Goal: Information Seeking & Learning: Learn about a topic

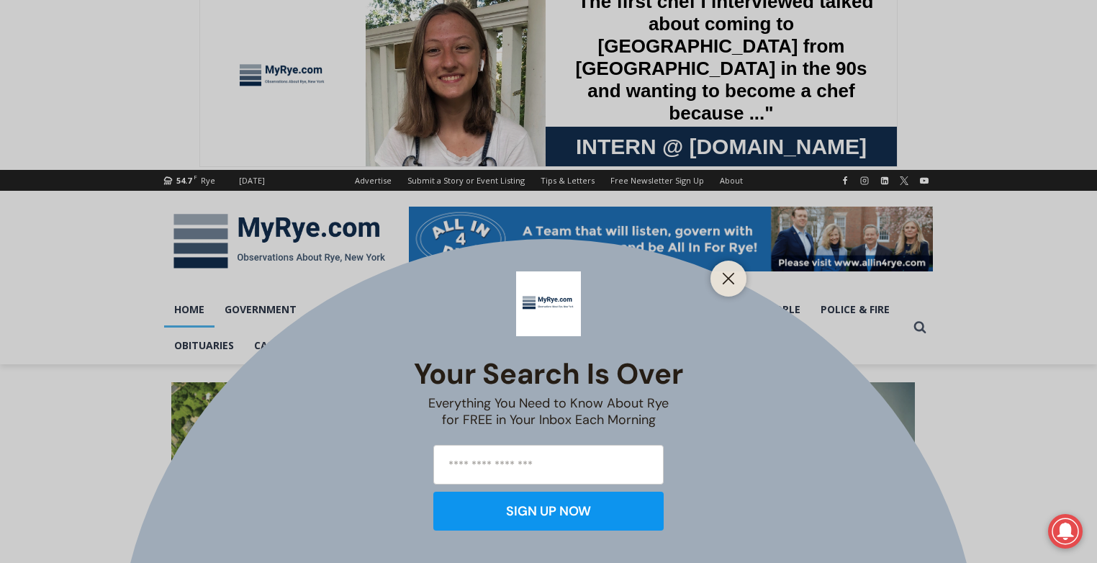
scroll to position [42, 0]
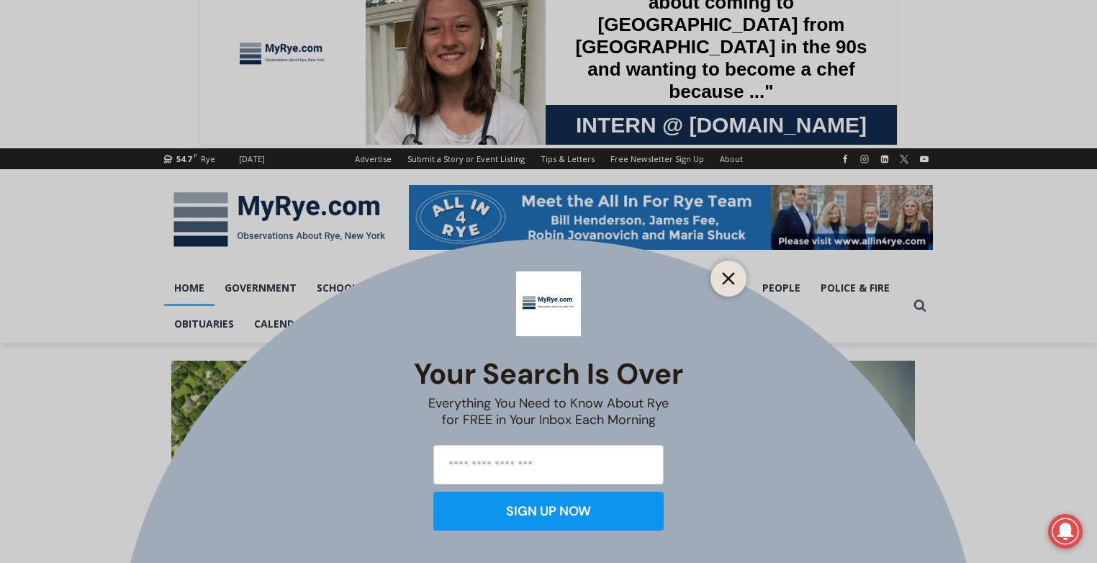
click at [727, 273] on icon "Close" at bounding box center [728, 278] width 13 height 13
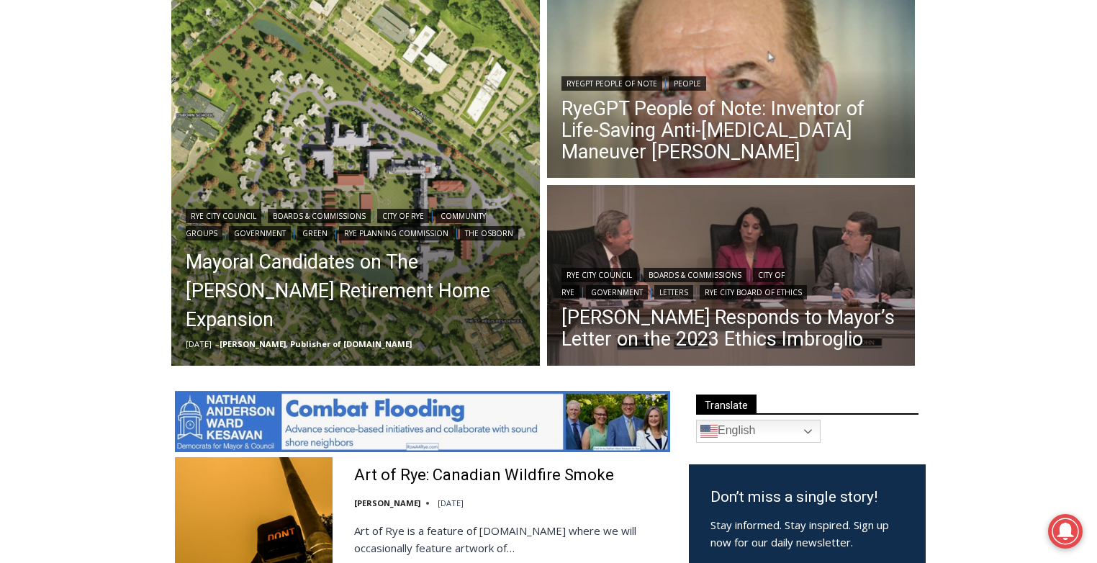
scroll to position [437, 0]
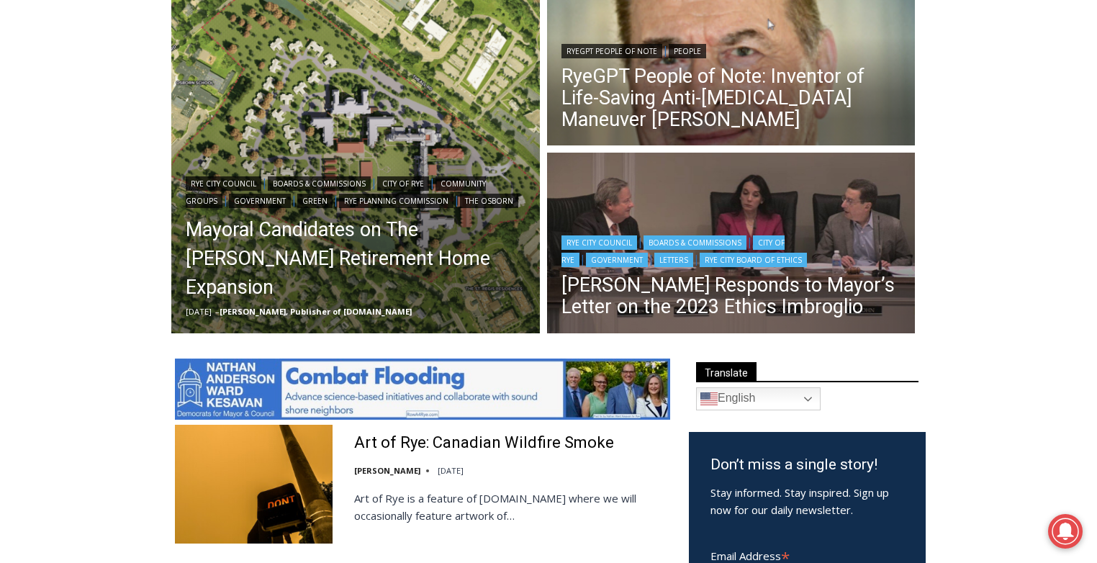
click at [714, 205] on img "Read More Henderson Responds to Mayor’s Letter on the 2023 Ethics Imbroglio" at bounding box center [731, 245] width 369 height 184
click at [636, 213] on img "Read More Henderson Responds to Mayor’s Letter on the 2023 Ethics Imbroglio" at bounding box center [731, 245] width 369 height 184
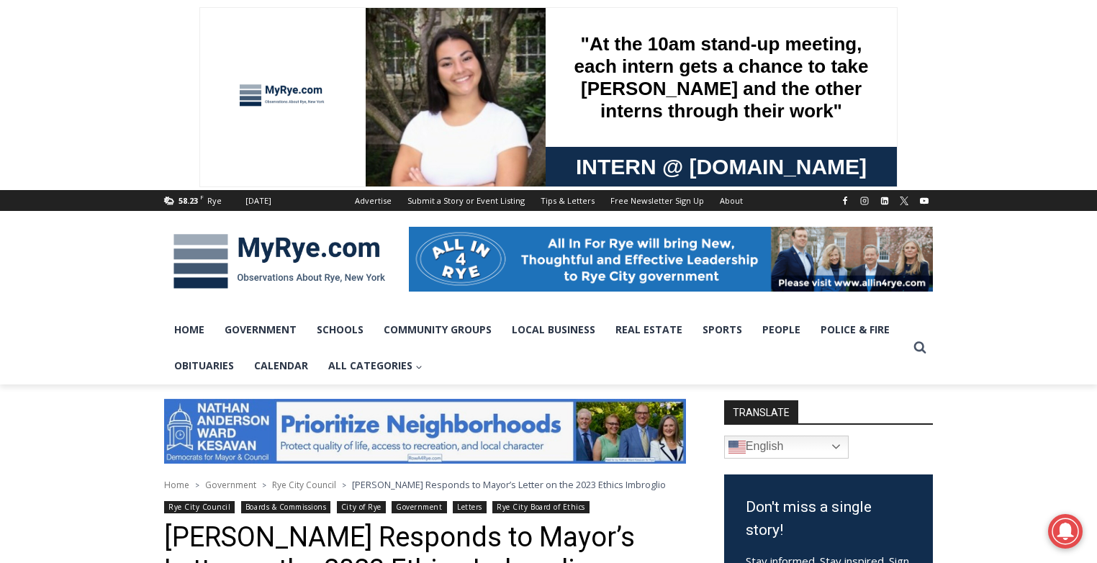
scroll to position [2, 0]
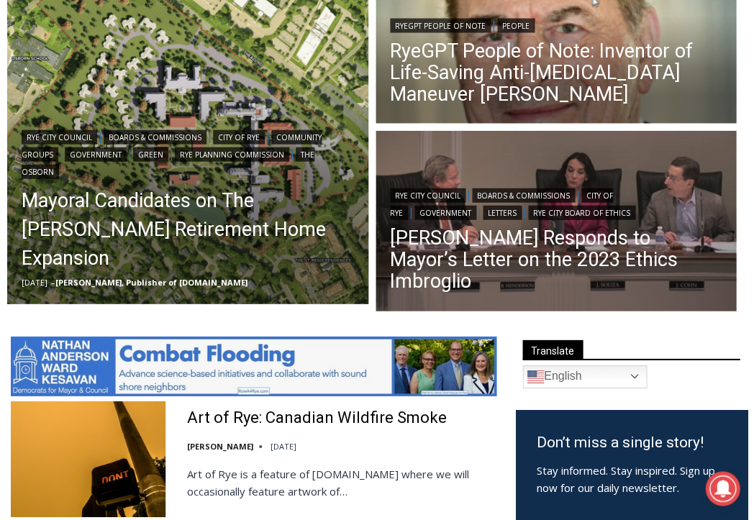
scroll to position [323, 0]
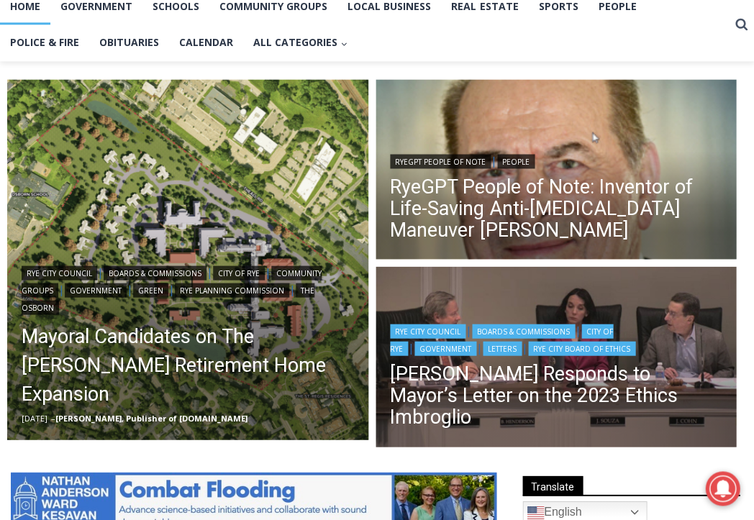
click at [494, 318] on img "Read More Henderson Responds to Mayor’s Letter on the 2023 Ethics Imbroglio" at bounding box center [556, 356] width 361 height 181
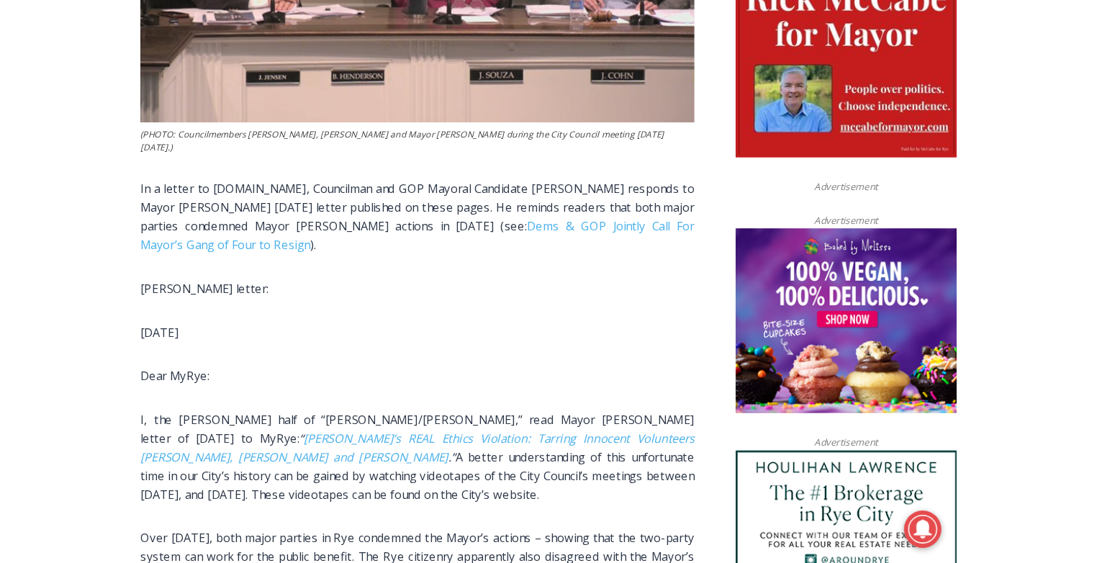
scroll to position [788, 0]
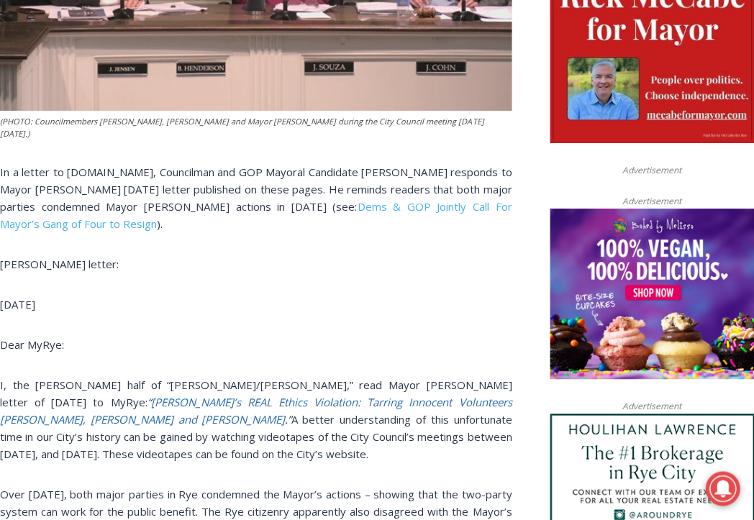
click at [177, 399] on link "Rye’s REAL Ethics Violation: Tarring Innocent Volunteers Carolina Johnson, Juli…" at bounding box center [256, 411] width 512 height 32
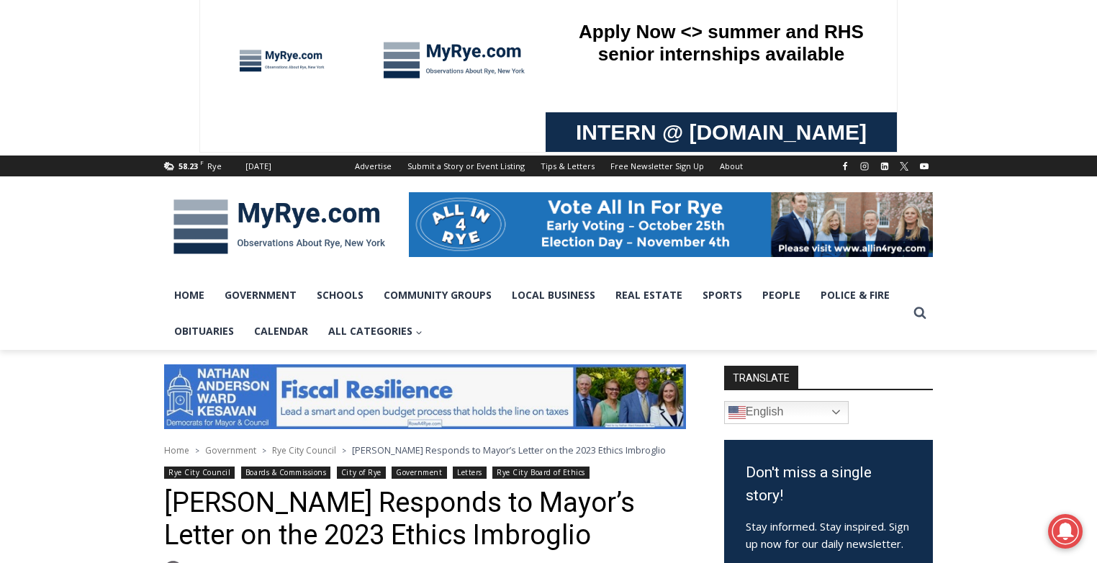
scroll to position [0, 0]
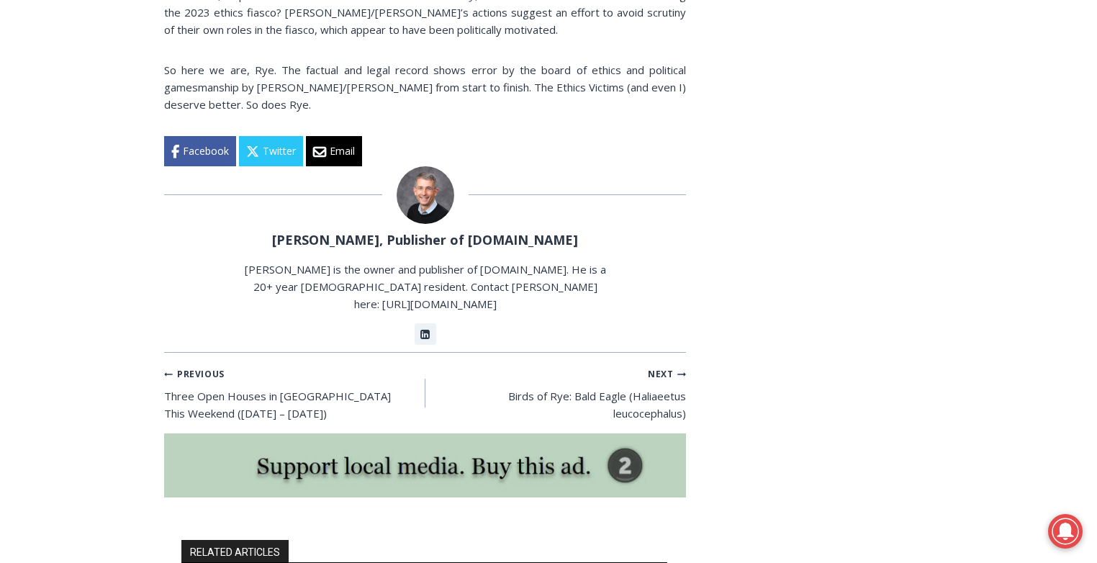
scroll to position [3024, 0]
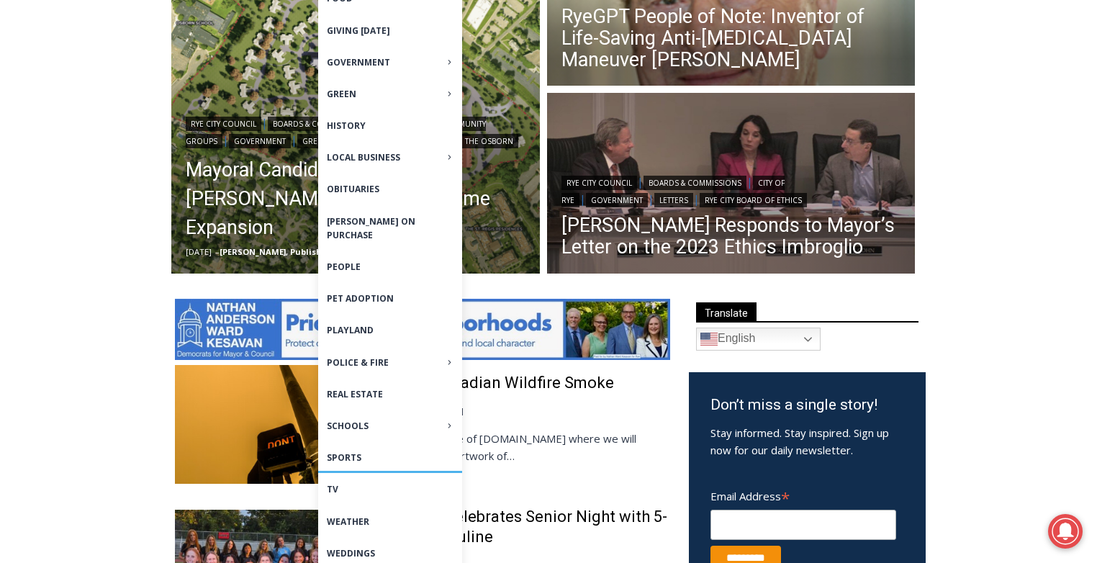
scroll to position [499, 0]
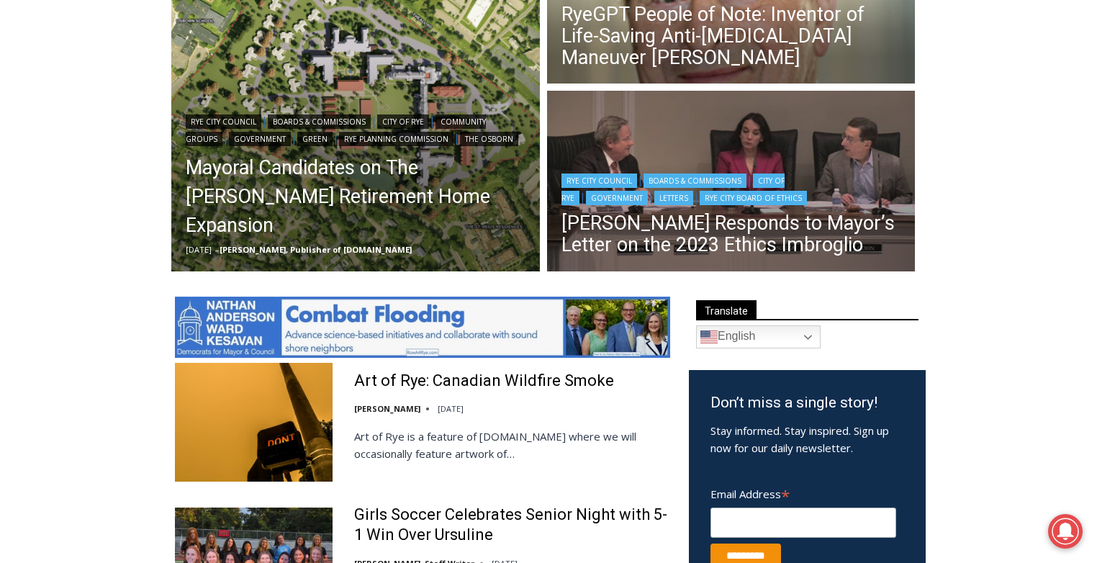
click at [637, 140] on img "Read More Henderson Responds to Mayor’s Letter on the 2023 Ethics Imbroglio" at bounding box center [731, 183] width 369 height 184
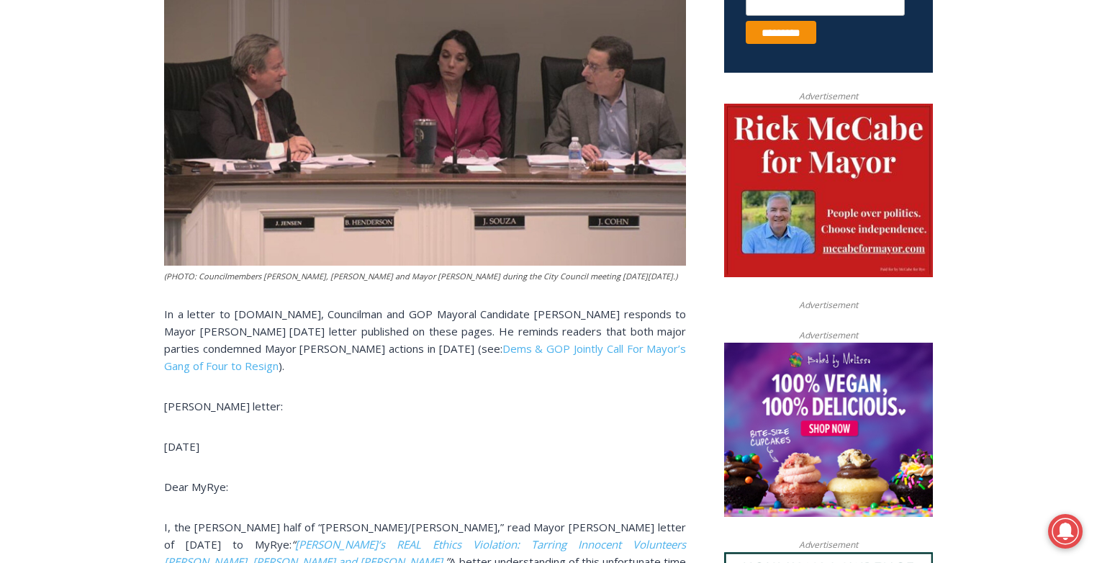
scroll to position [725, 0]
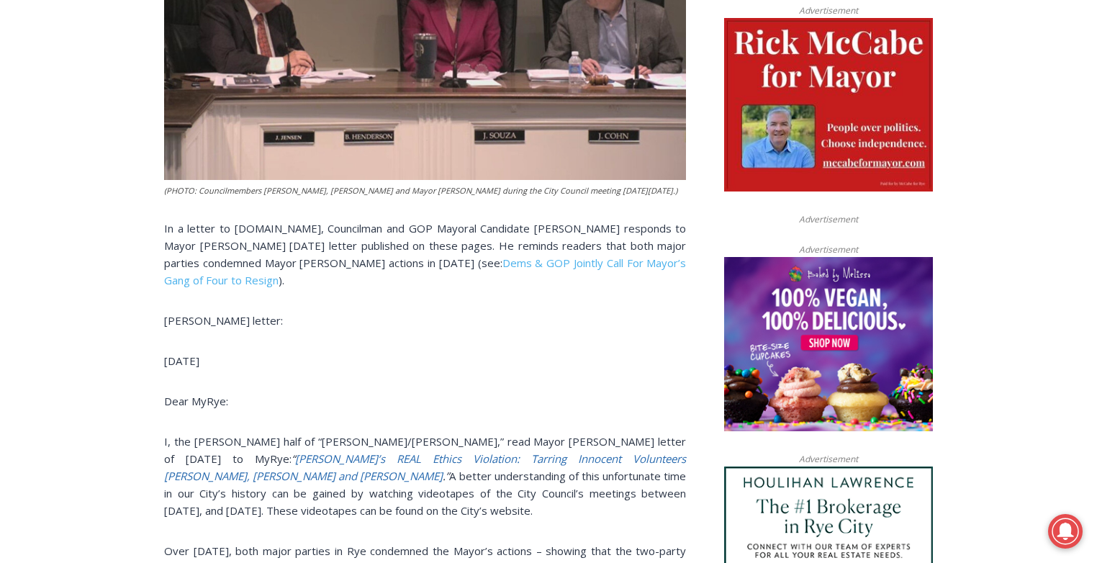
click at [407, 457] on link "Rye’s REAL Ethics Violation: Tarring Innocent Volunteers Carolina Johnson, Juli…" at bounding box center [425, 467] width 522 height 32
